Goal: Download file/media: Download file/media

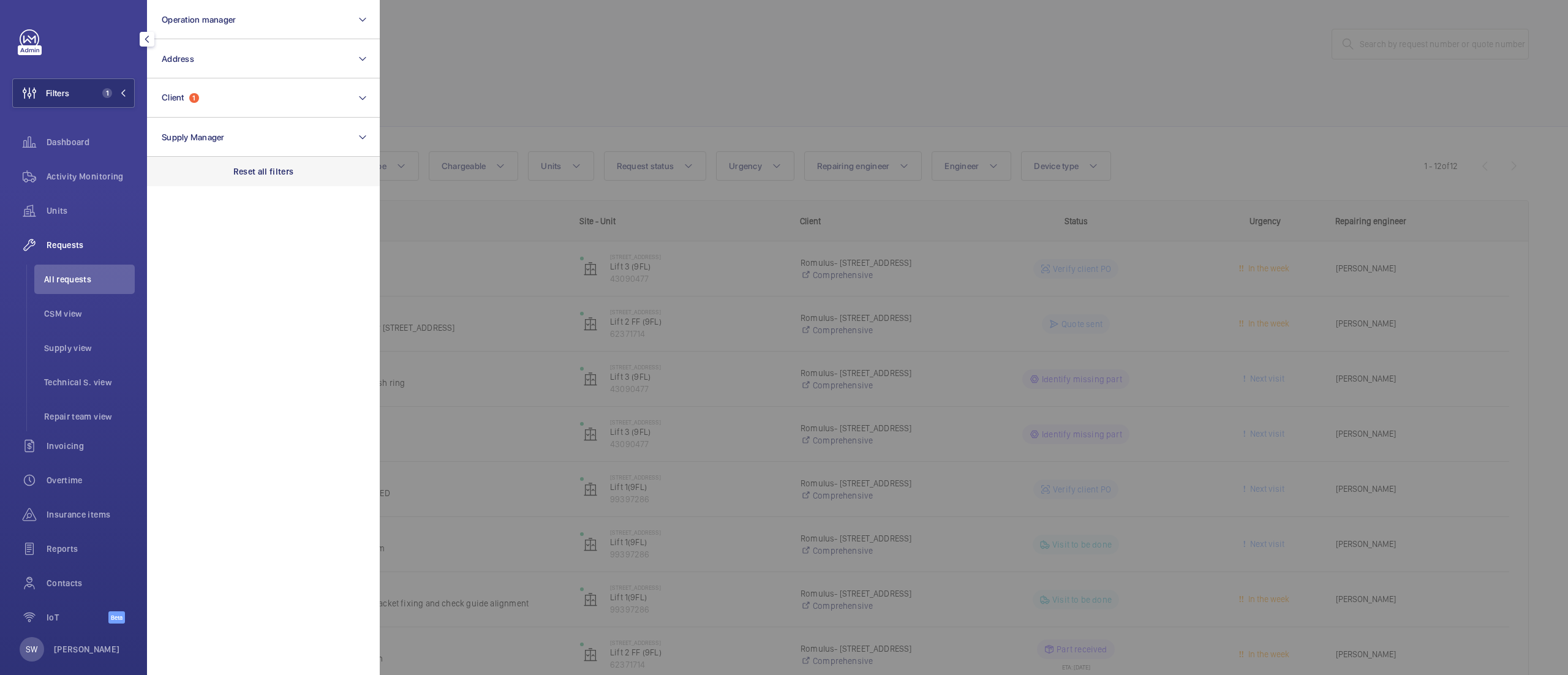
click at [304, 163] on div "Reset all filters" at bounding box center [263, 171] width 233 height 30
click at [218, 51] on button "Address" at bounding box center [263, 58] width 233 height 39
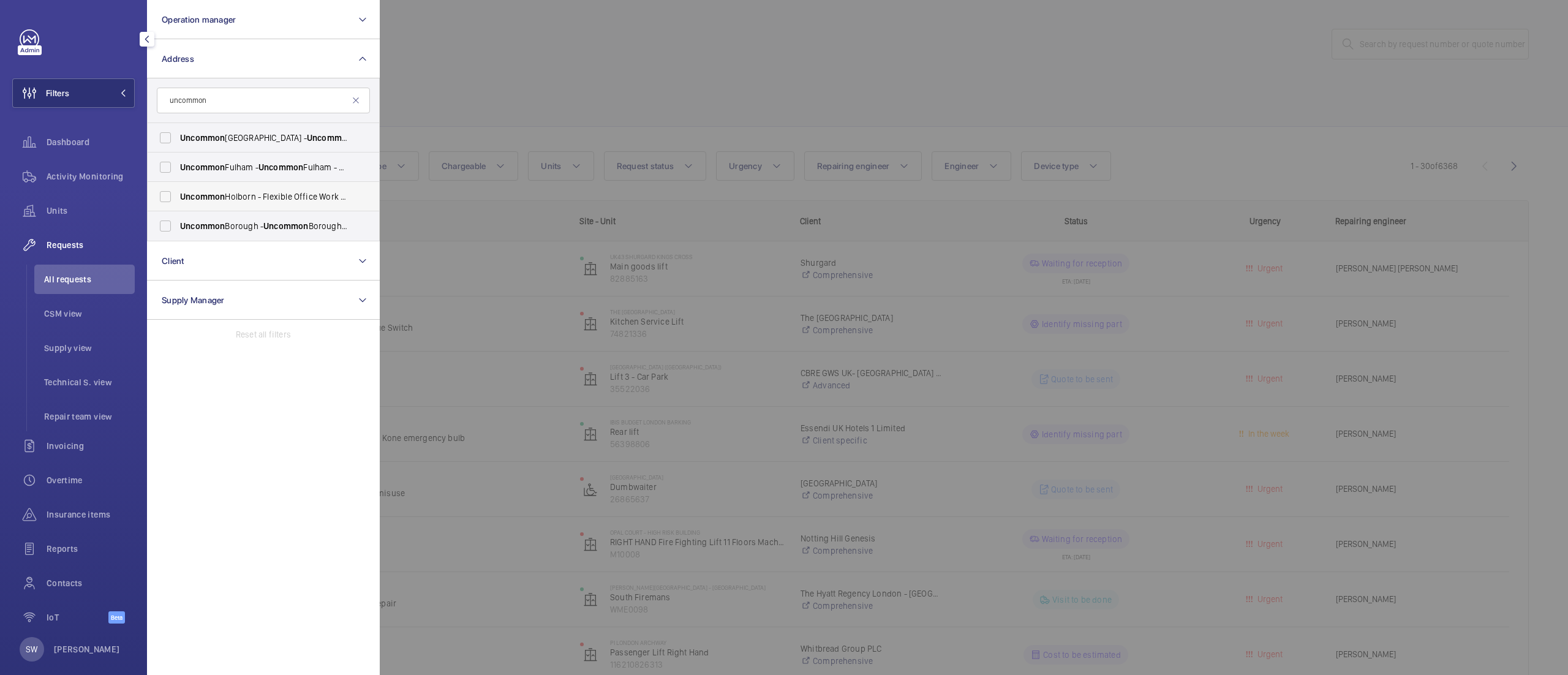
type input "uncommon"
click at [280, 195] on span "Uncommon Holborn - Flexible Office Work Space, [GEOGRAPHIC_DATA] 6DF" at bounding box center [264, 197] width 168 height 12
click at [178, 195] on input "Uncommon Holborn - Flexible Office Work Space, [GEOGRAPHIC_DATA] 6DF" at bounding box center [166, 197] width 25 height 25
checkbox input "true"
click at [674, 110] on div at bounding box center [1163, 337] width 1568 height 675
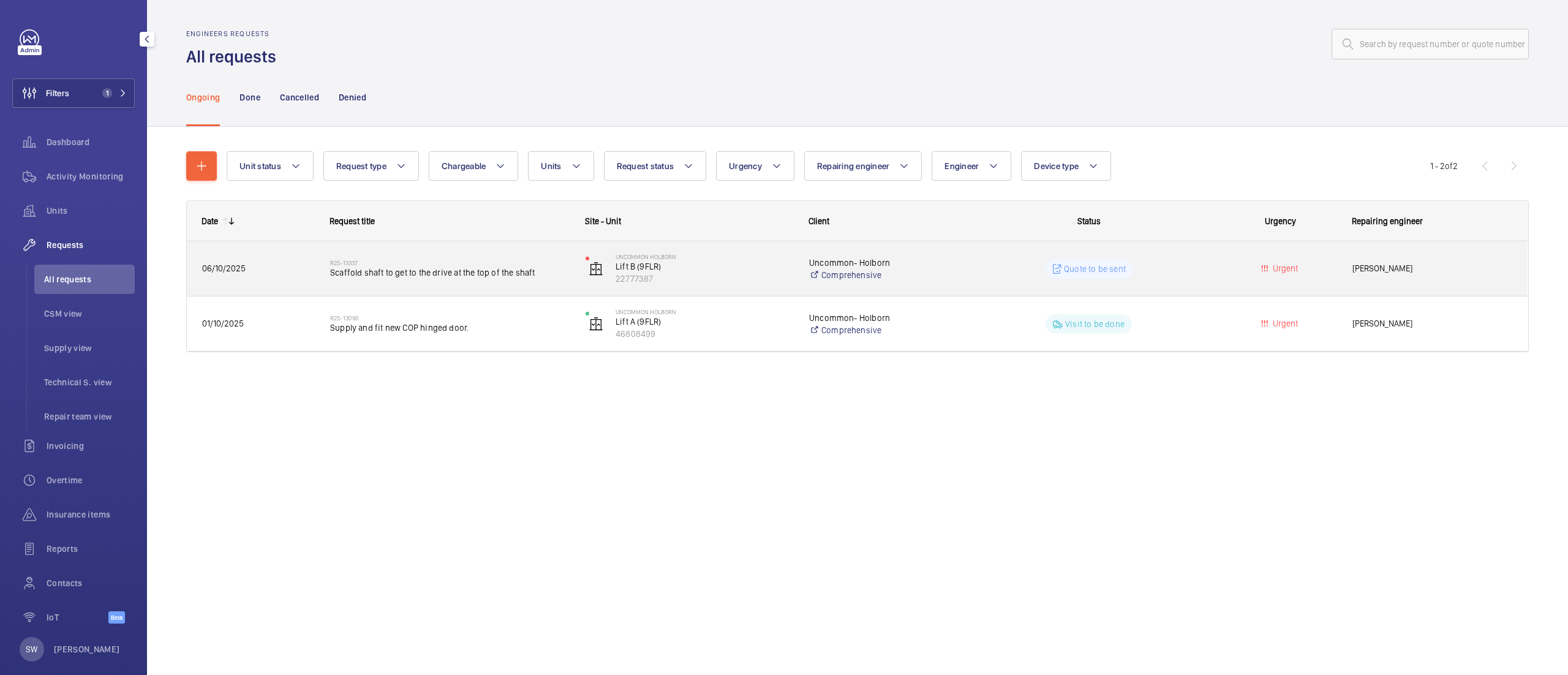
click at [446, 267] on span "Scaffold shaft to get to the drive at the top of the shaft" at bounding box center [450, 273] width 239 height 12
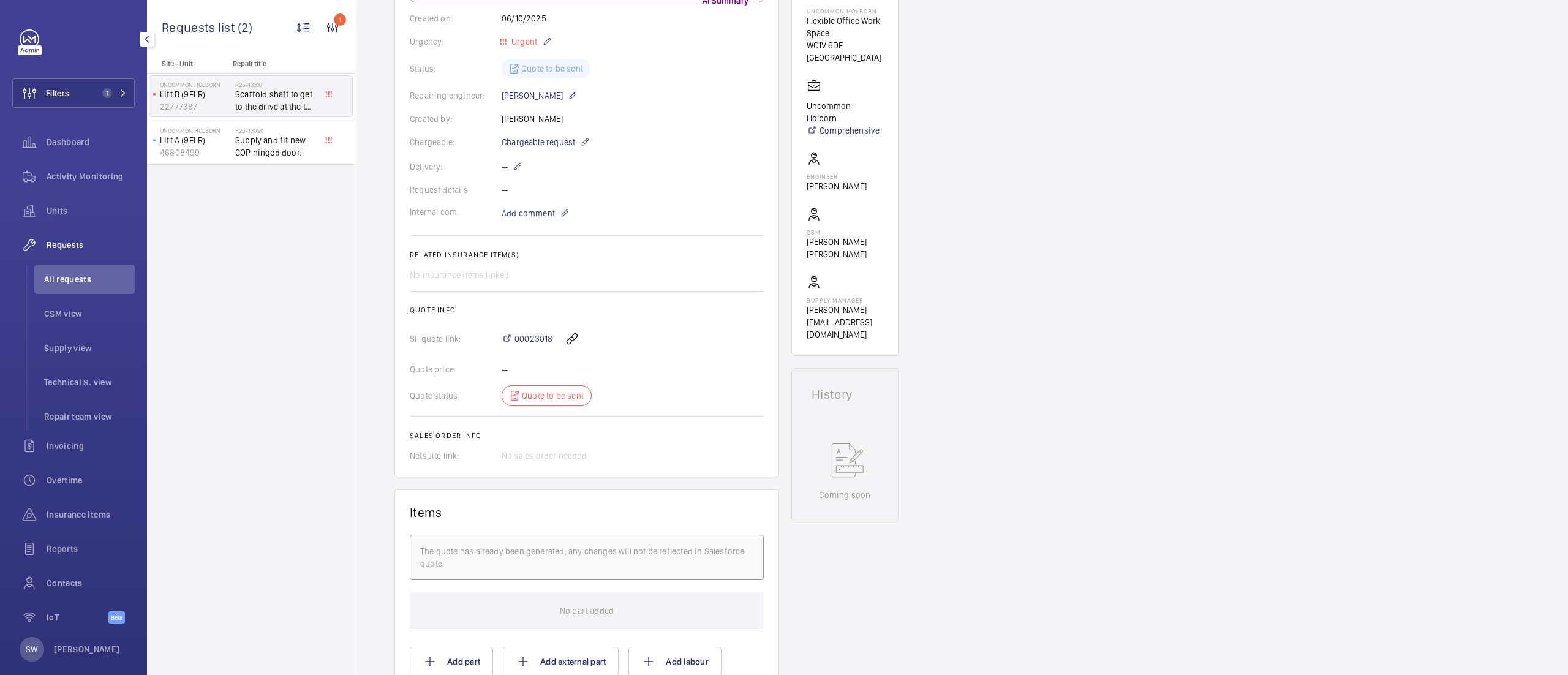
scroll to position [255, 0]
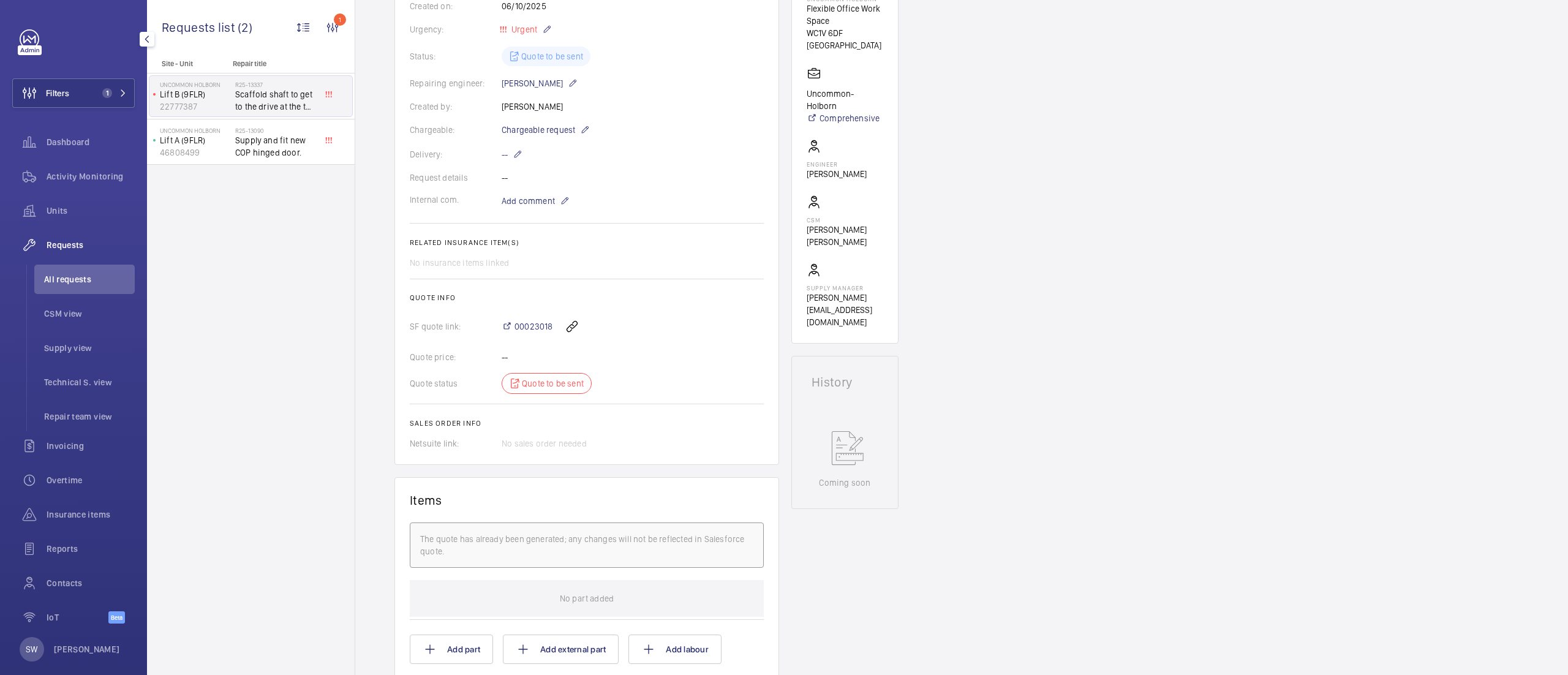
click at [525, 319] on div "00023018" at bounding box center [633, 327] width 262 height 30
click at [525, 327] on span "00023018" at bounding box center [533, 327] width 38 height 12
click at [93, 84] on button "Filters 1" at bounding box center [74, 93] width 122 height 30
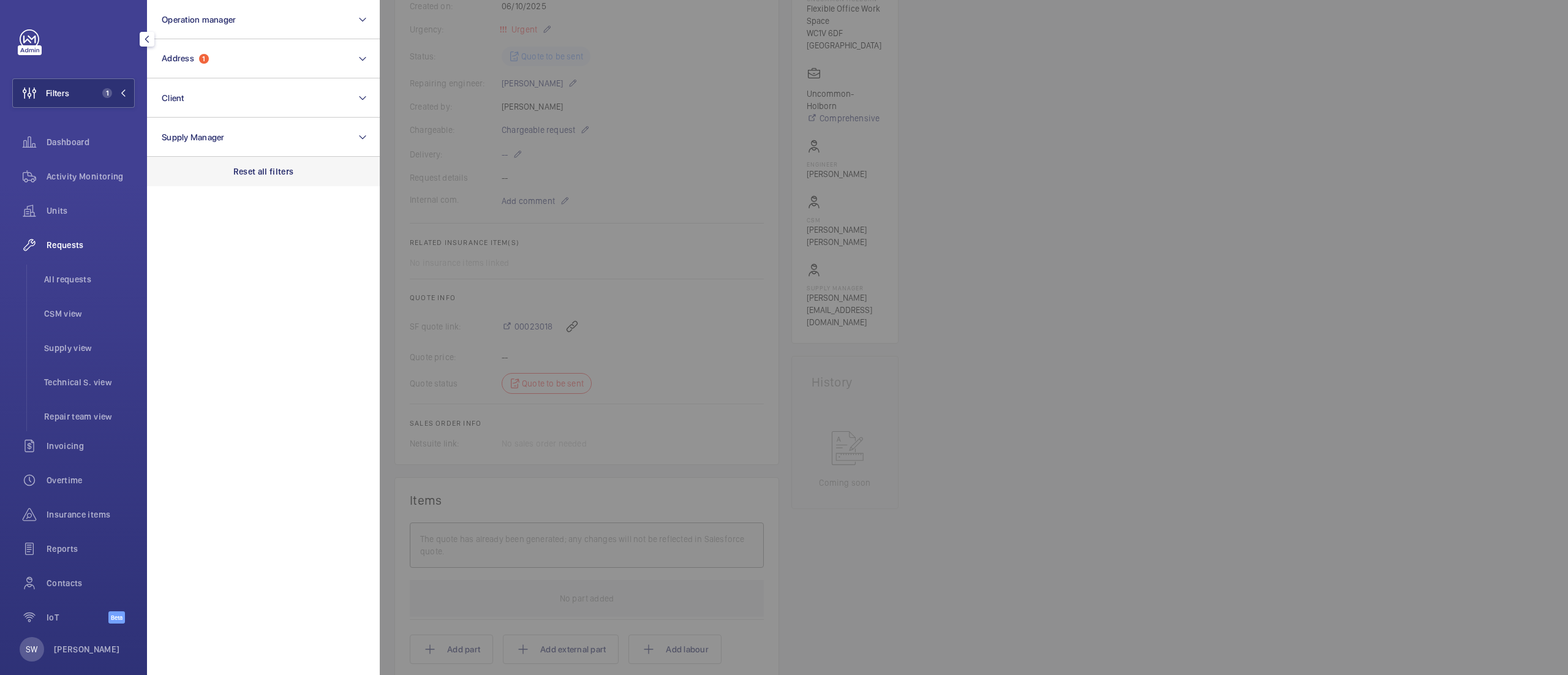
drag, startPoint x: 266, startPoint y: 173, endPoint x: 261, endPoint y: 158, distance: 15.8
click at [266, 171] on p "Reset all filters" at bounding box center [263, 171] width 61 height 12
click at [221, 92] on button "Client" at bounding box center [263, 98] width 233 height 39
type input "apleona"
click at [225, 180] on span "Apleona - Brown [PERSON_NAME]" at bounding box center [264, 177] width 168 height 12
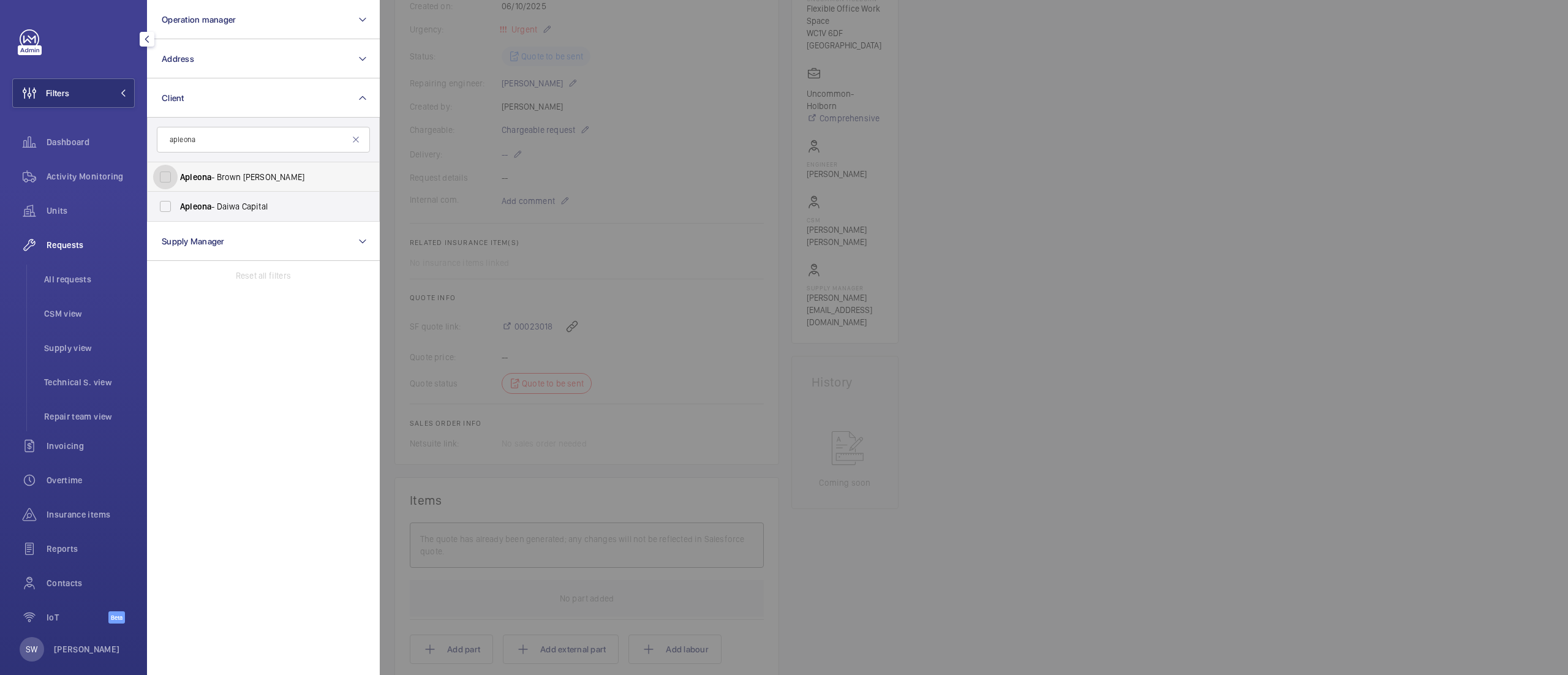
click at [178, 180] on input "Apleona - Brown [PERSON_NAME]" at bounding box center [166, 177] width 25 height 25
checkbox input "true"
click at [1166, 470] on div at bounding box center [1163, 337] width 1568 height 675
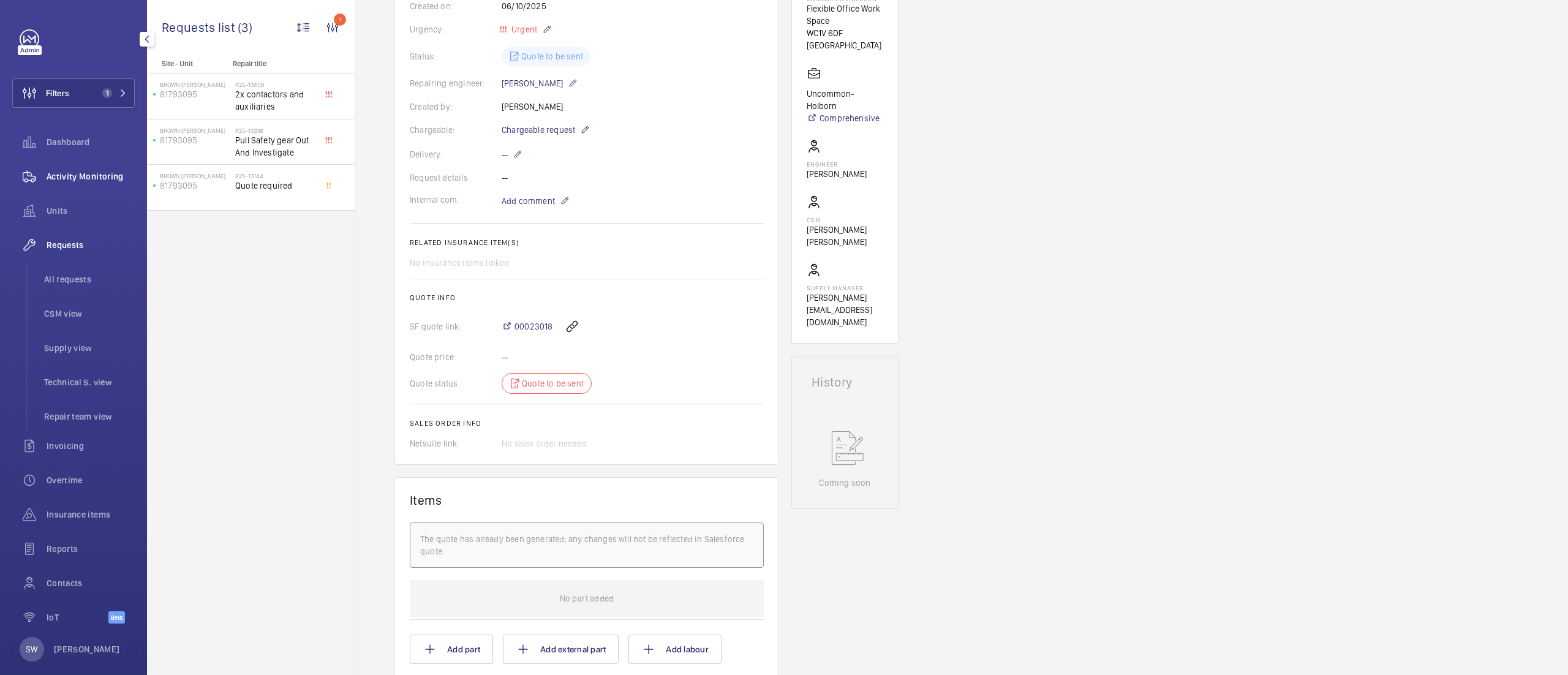
click at [84, 178] on span "Activity Monitoring" at bounding box center [90, 176] width 88 height 12
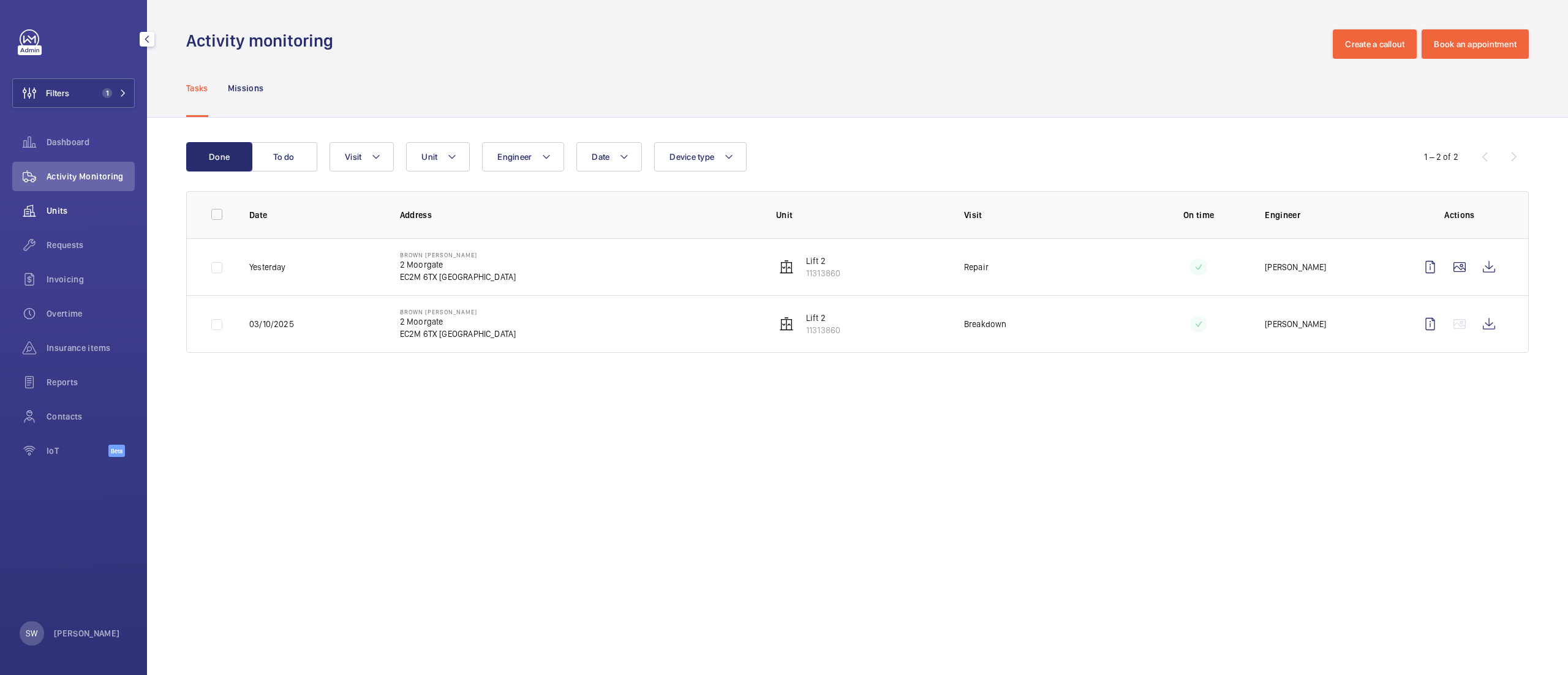
click at [66, 200] on div "Units" at bounding box center [74, 211] width 122 height 30
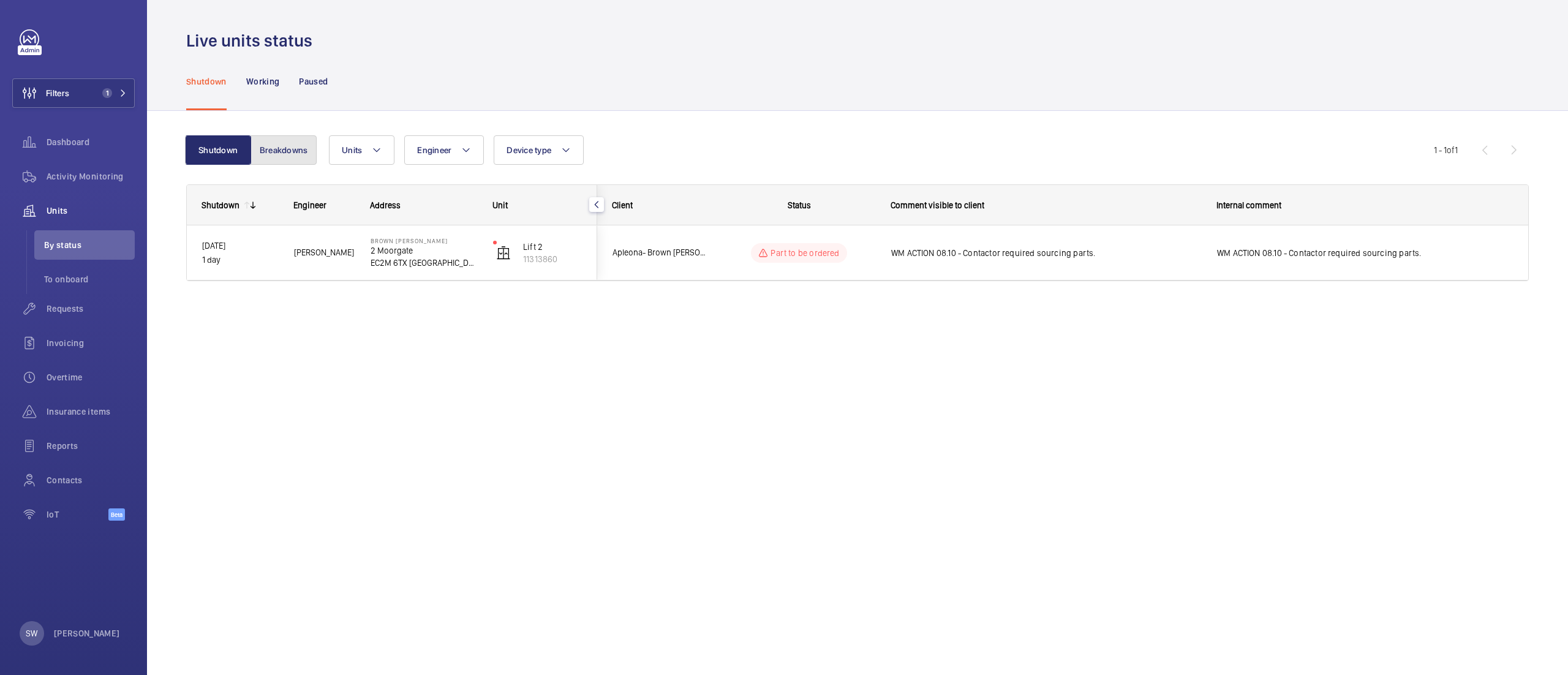
click at [283, 152] on button "Breakdowns" at bounding box center [283, 150] width 66 height 30
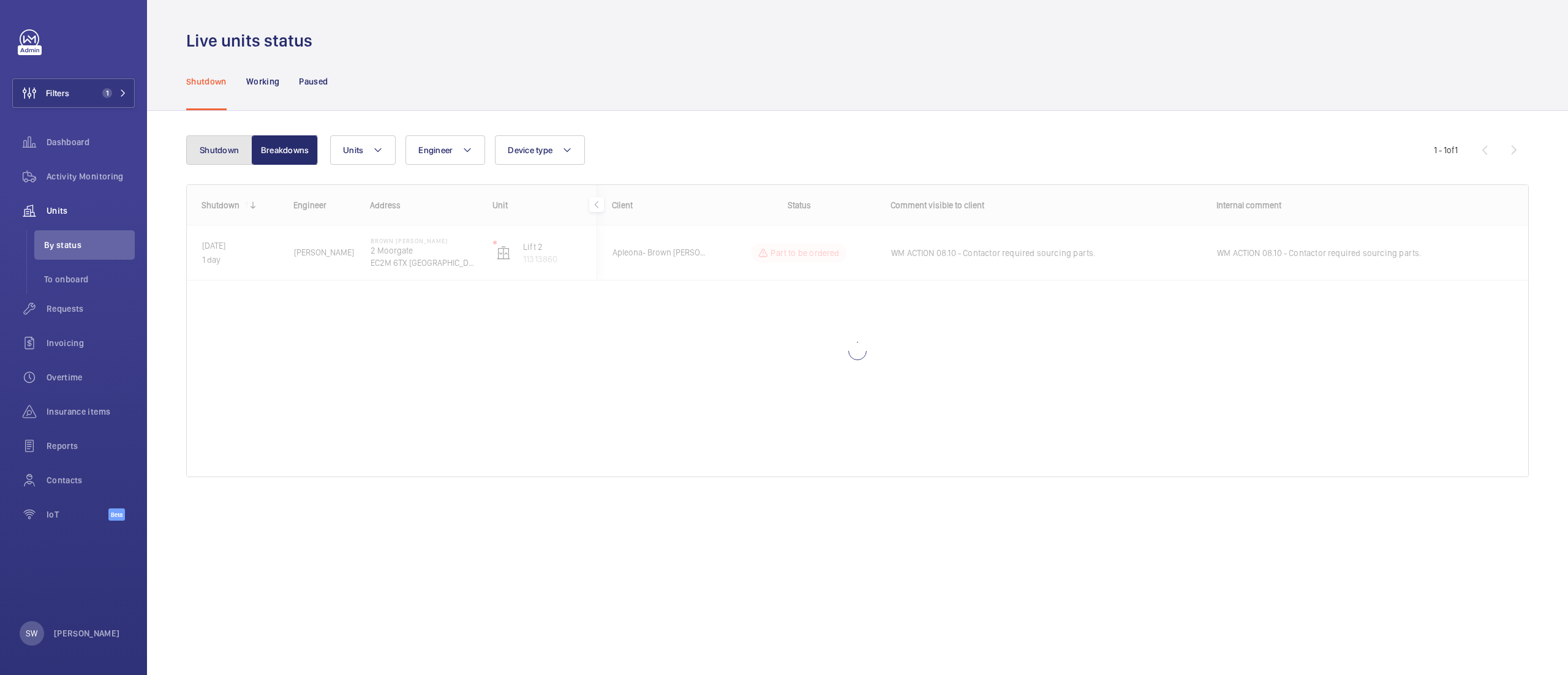
click at [215, 147] on button "Shutdown" at bounding box center [219, 150] width 66 height 30
click at [80, 173] on span "Activity Monitoring" at bounding box center [90, 176] width 88 height 12
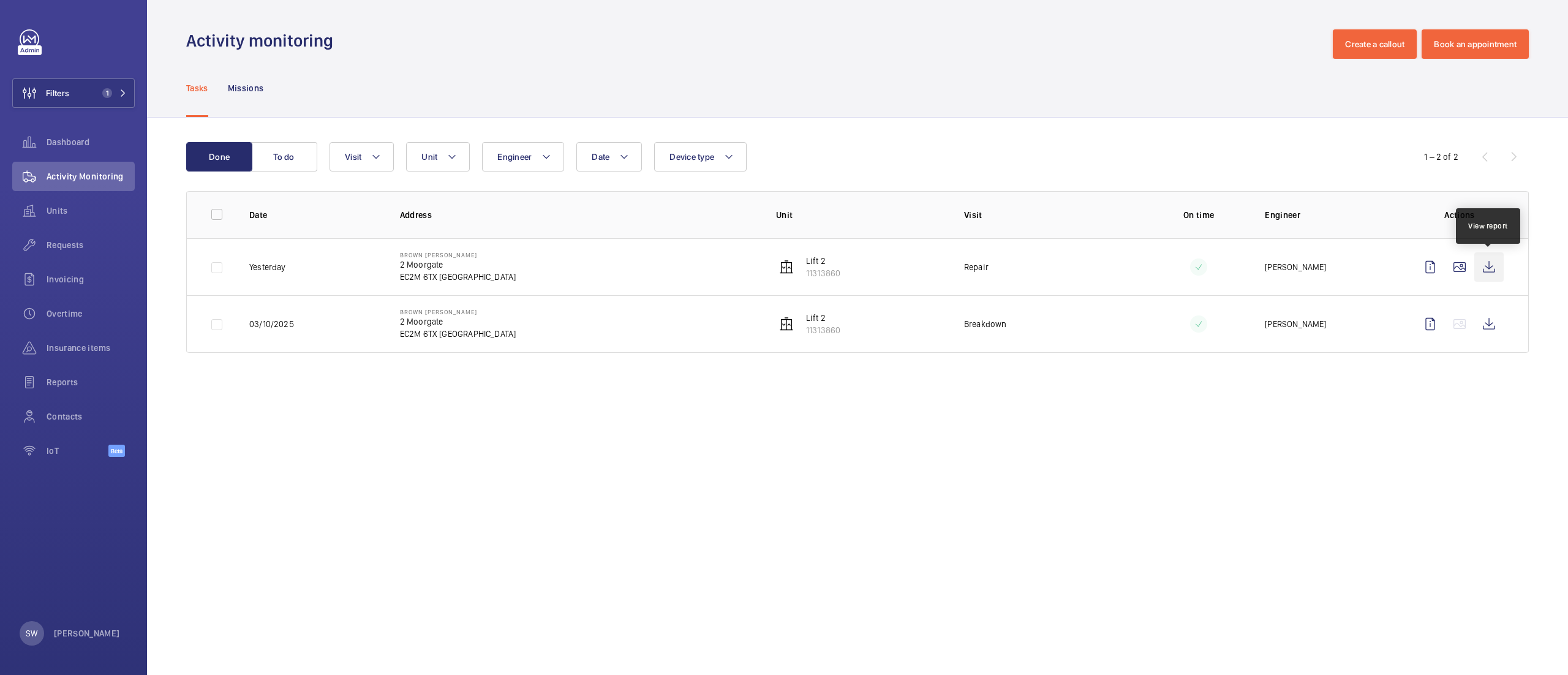
click at [1492, 266] on wm-front-icon-button at bounding box center [1489, 267] width 30 height 30
click at [1490, 265] on wm-front-icon-button at bounding box center [1489, 267] width 30 height 30
click at [1489, 262] on wm-front-icon-button at bounding box center [1489, 267] width 30 height 30
click at [92, 91] on button "Filters 1" at bounding box center [74, 93] width 122 height 30
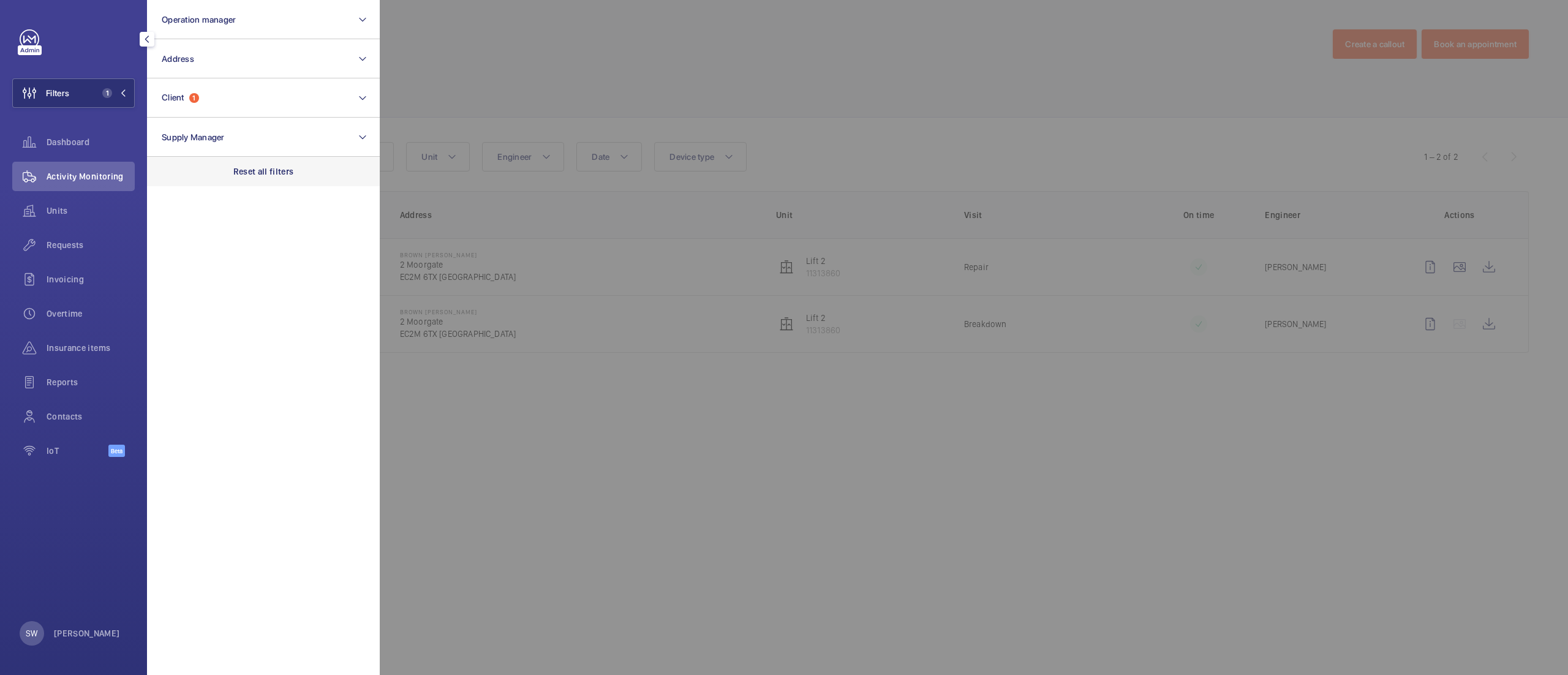
click at [275, 170] on p "Reset all filters" at bounding box center [263, 171] width 61 height 12
click at [236, 109] on button "Client" at bounding box center [263, 98] width 233 height 39
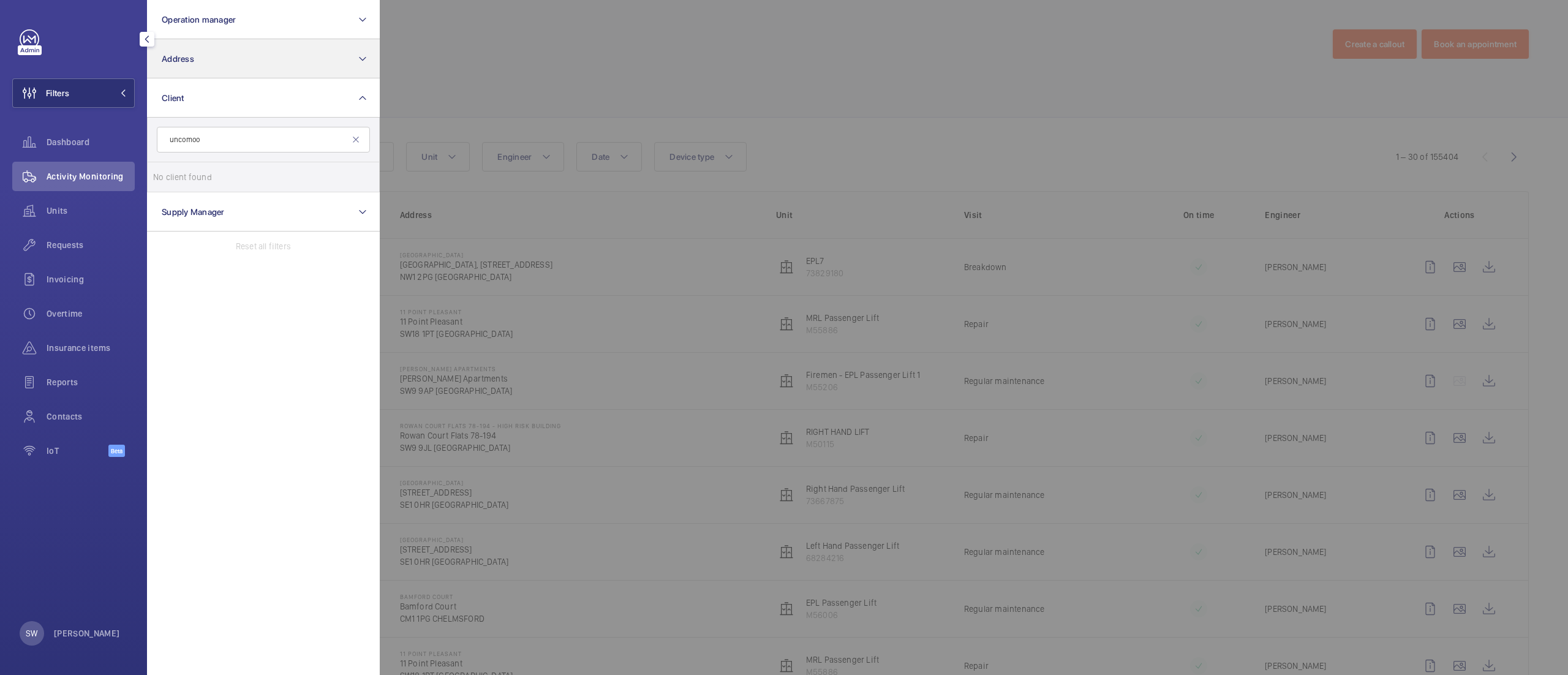
type input "uncomoo"
click at [259, 67] on button "Address" at bounding box center [263, 58] width 233 height 39
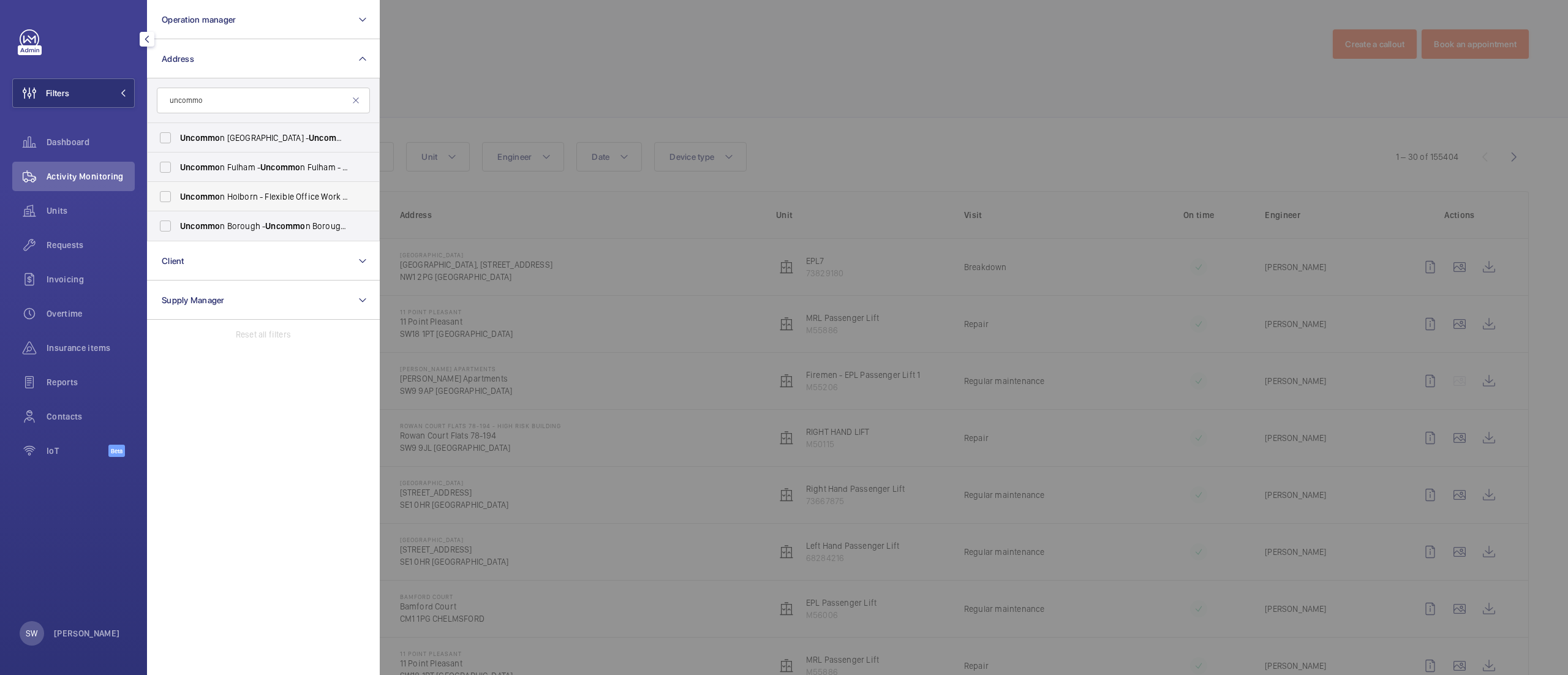
type input "uncommo"
click at [242, 190] on label "Uncommo n Holborn - Flexible Office Work Space, [GEOGRAPHIC_DATA] 6DF" at bounding box center [254, 197] width 213 height 30
click at [178, 190] on input "Uncommo n Holborn - Flexible Office Work Space, [GEOGRAPHIC_DATA] 6DF" at bounding box center [166, 197] width 25 height 25
checkbox input "true"
click at [1013, 173] on div at bounding box center [1163, 337] width 1568 height 675
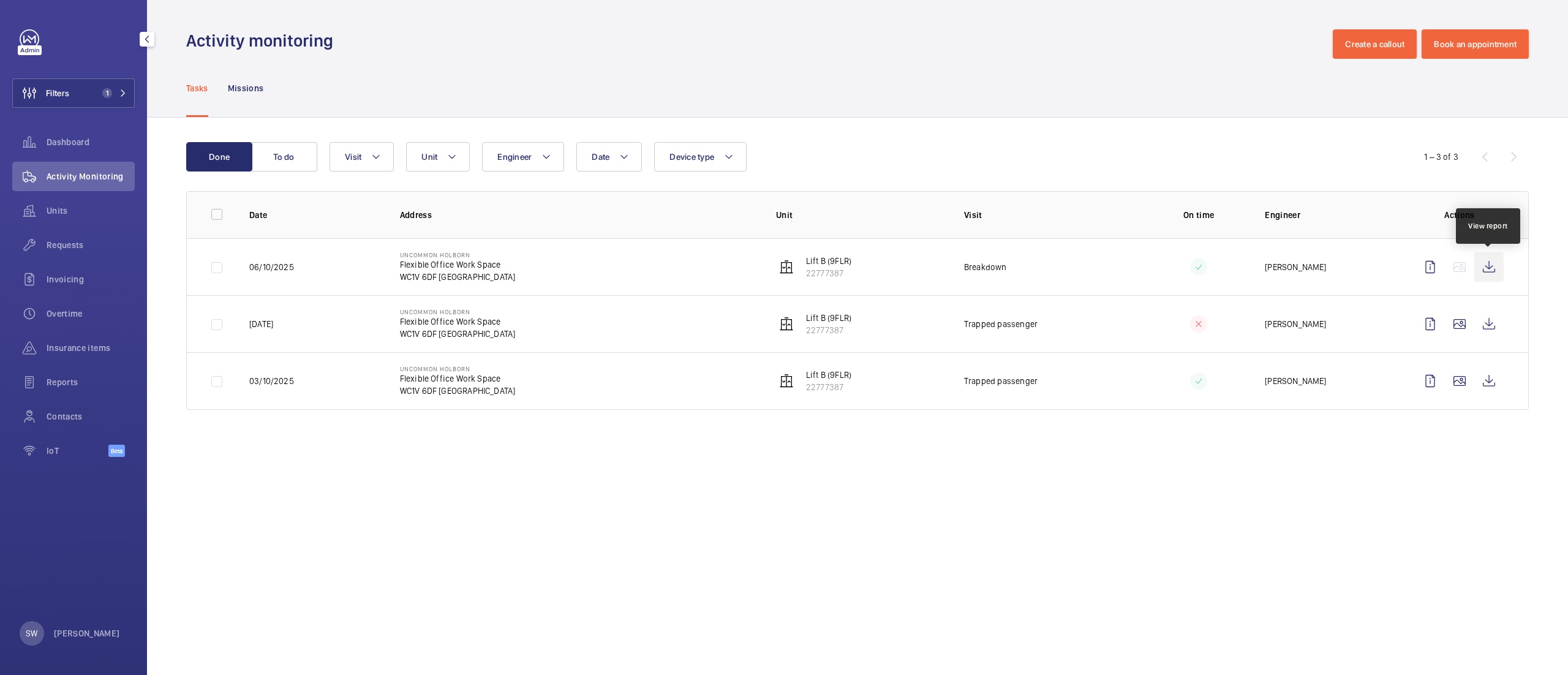
click at [1483, 269] on wm-front-icon-button at bounding box center [1489, 267] width 30 height 30
